Goal: Transaction & Acquisition: Purchase product/service

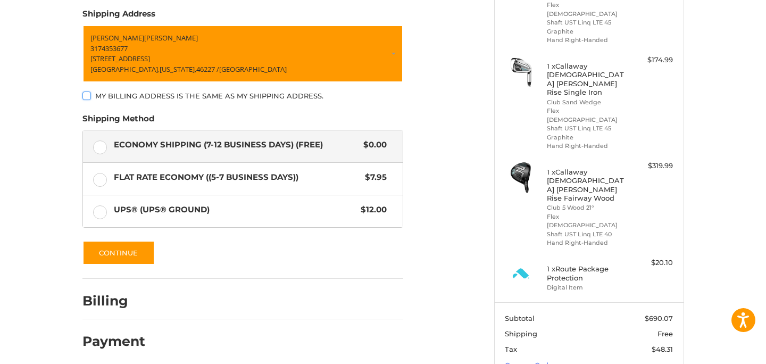
scroll to position [227, 0]
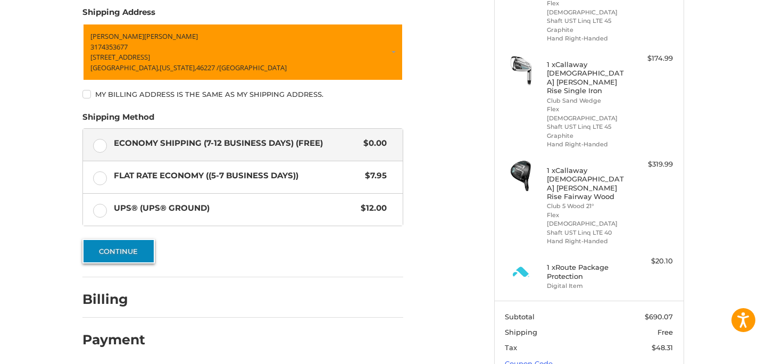
click at [121, 259] on button "Continue" at bounding box center [118, 251] width 72 height 24
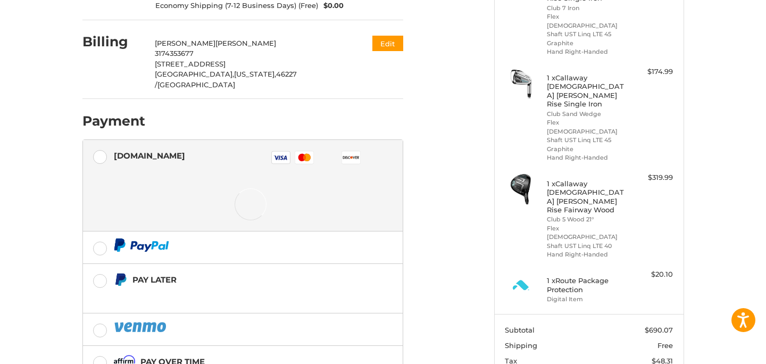
scroll to position [269, 0]
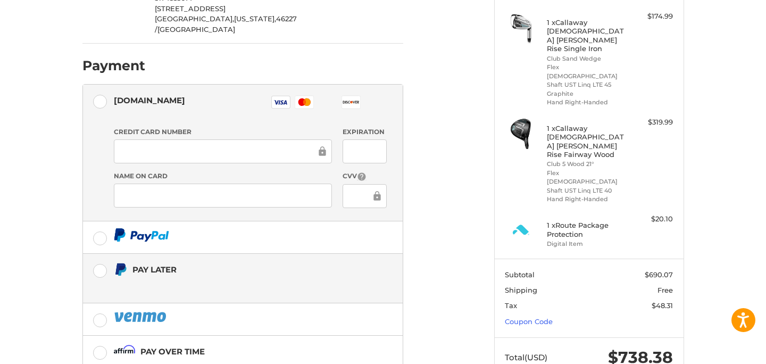
click at [104, 275] on label "Pay Later" at bounding box center [243, 278] width 320 height 49
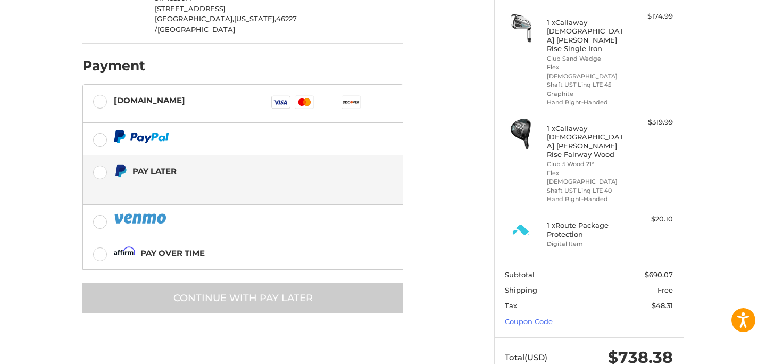
scroll to position [226, 0]
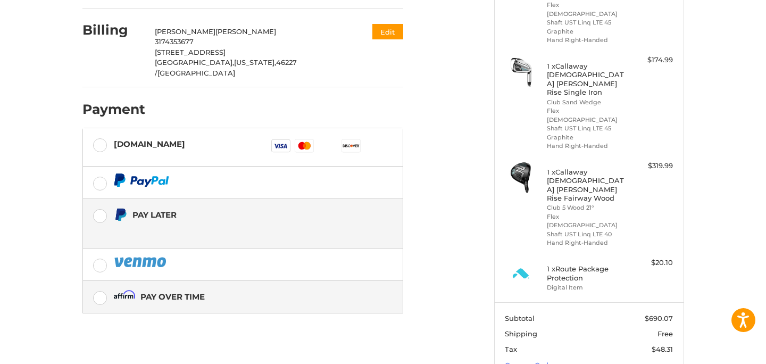
click at [99, 281] on label "Pay over time" at bounding box center [243, 297] width 320 height 32
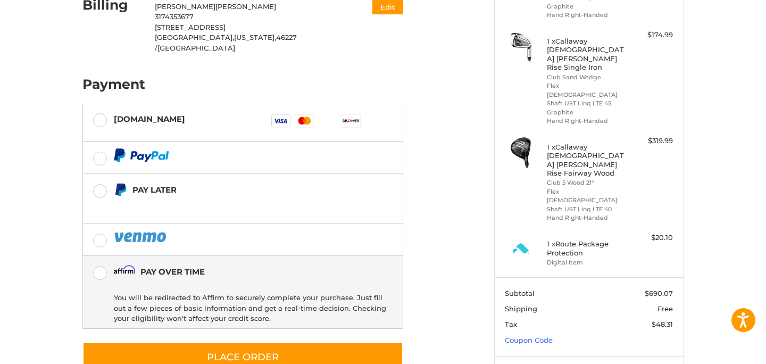
scroll to position [257, 0]
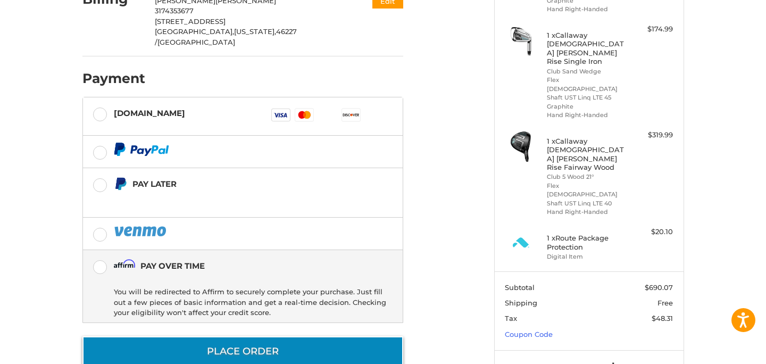
click at [219, 336] on button "Place Order" at bounding box center [242, 351] width 321 height 30
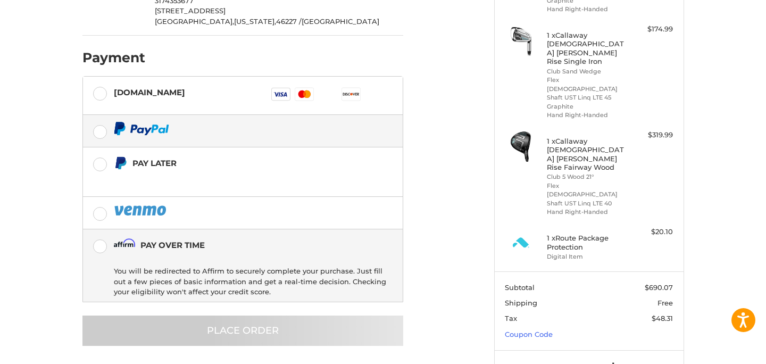
click at [103, 121] on label at bounding box center [243, 131] width 320 height 32
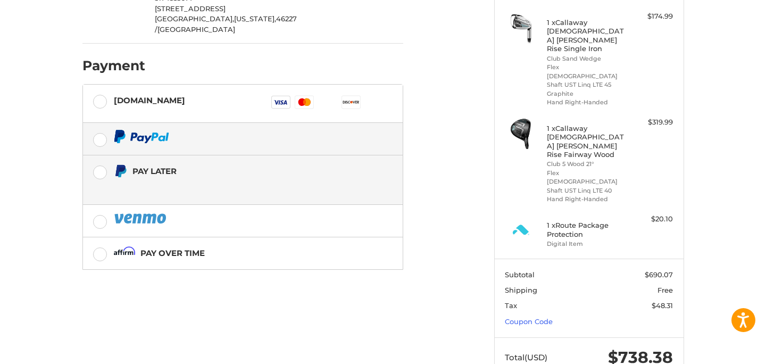
scroll to position [226, 0]
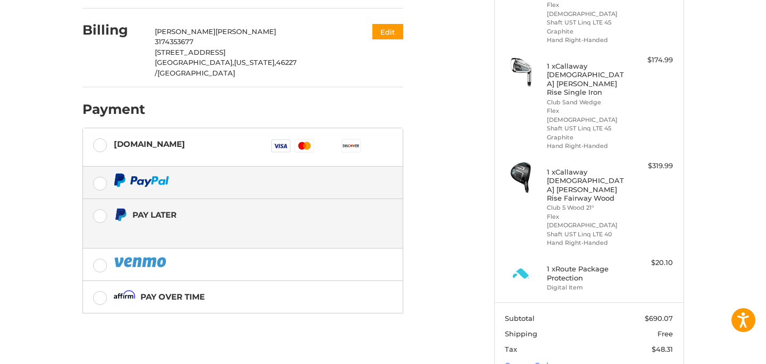
click at [128, 206] on div "Pay Later" at bounding box center [225, 223] width 222 height 35
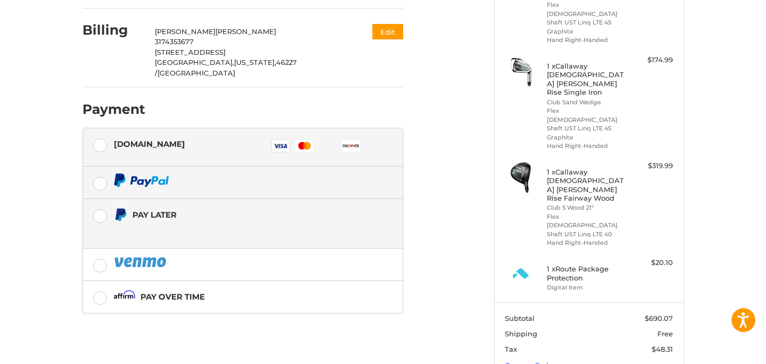
scroll to position [0, 0]
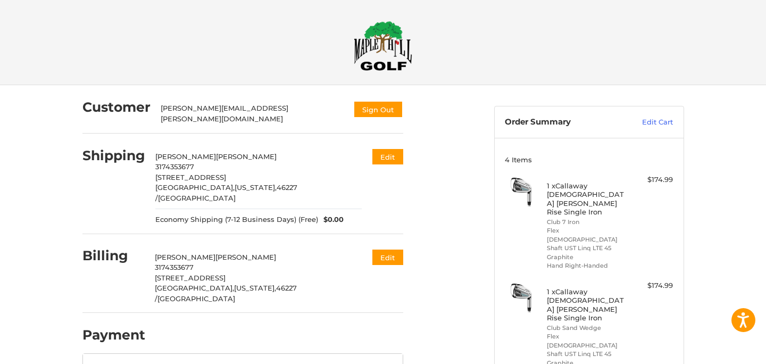
click at [390, 59] on img at bounding box center [383, 46] width 59 height 50
